Goal: Use online tool/utility: Utilize a website feature to perform a specific function

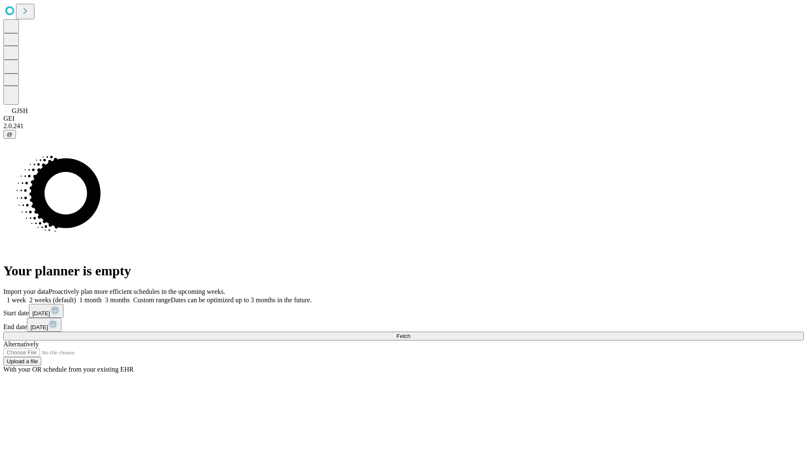
click at [410, 333] on span "Fetch" at bounding box center [403, 336] width 14 height 6
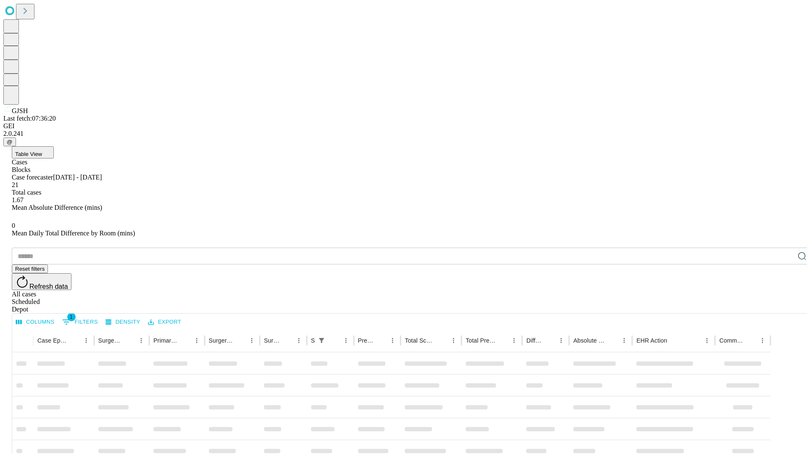
click at [42, 151] on span "Table View" at bounding box center [28, 154] width 27 height 6
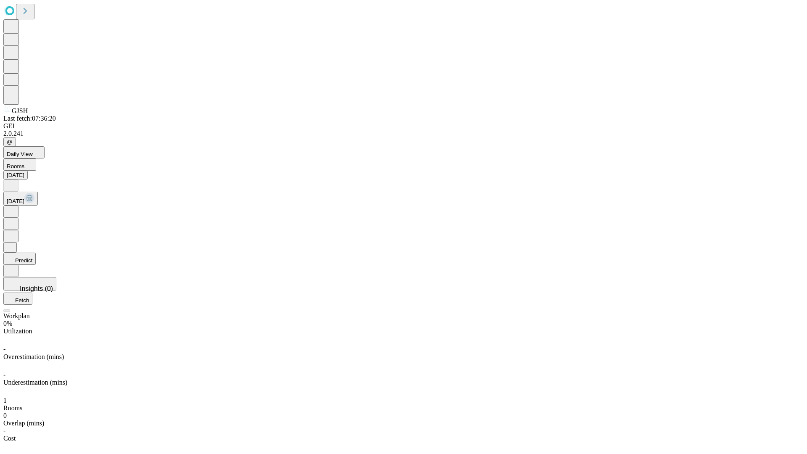
click at [36, 253] on button "Predict" at bounding box center [19, 259] width 32 height 12
